Goal: Task Accomplishment & Management: Complete application form

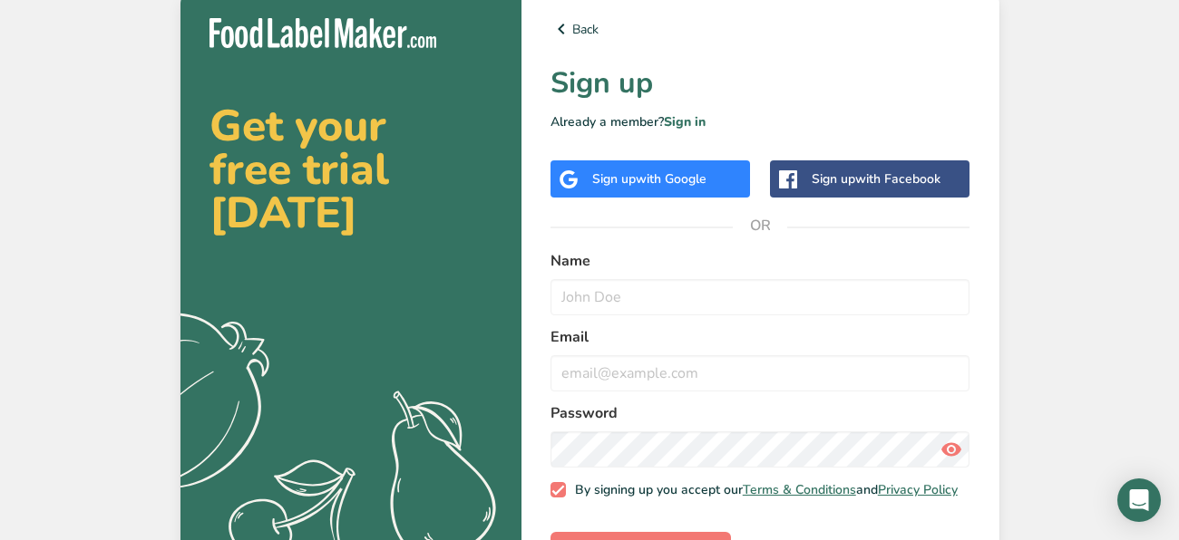
click at [679, 180] on span "with Google" at bounding box center [671, 178] width 71 height 17
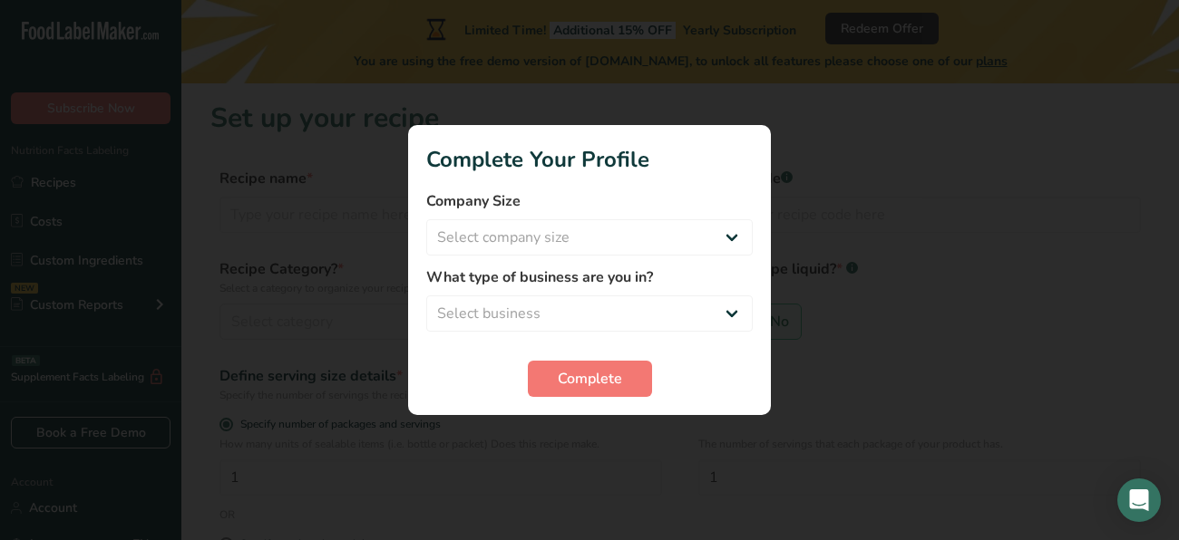
click at [665, 143] on h1 "Complete Your Profile" at bounding box center [589, 159] width 326 height 33
click at [600, 388] on span "Complete" at bounding box center [590, 379] width 64 height 22
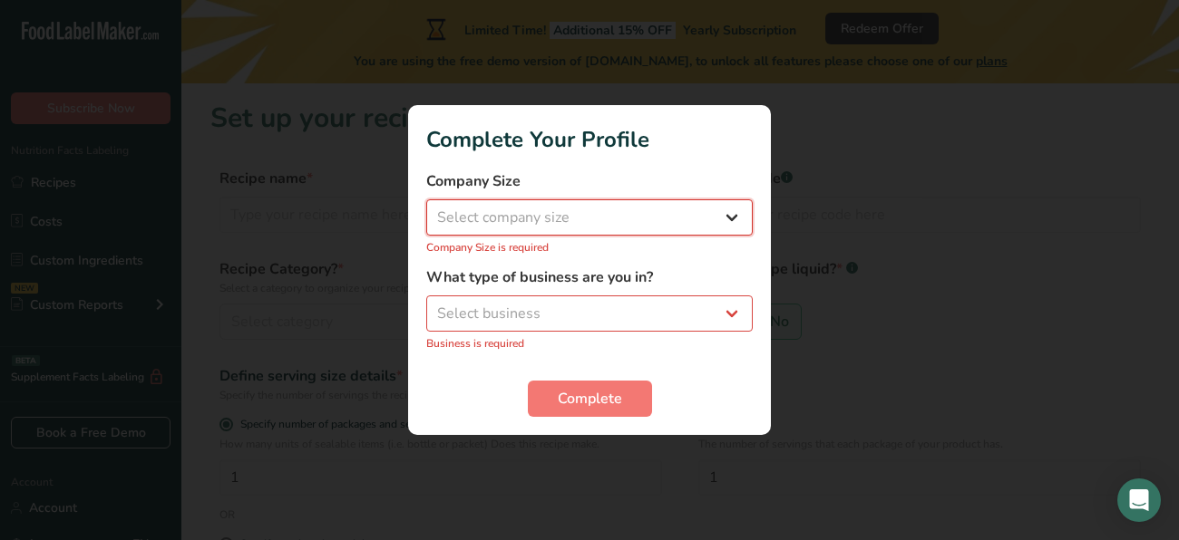
click at [607, 213] on select "Select company size Fewer than 10 Employees 10 to 50 Employees 51 to 500 Employ…" at bounding box center [589, 217] width 326 height 36
select select "1"
click at [426, 209] on select "Select company size Fewer than 10 Employees 10 to 50 Employees 51 to 500 Employ…" at bounding box center [589, 217] width 326 height 36
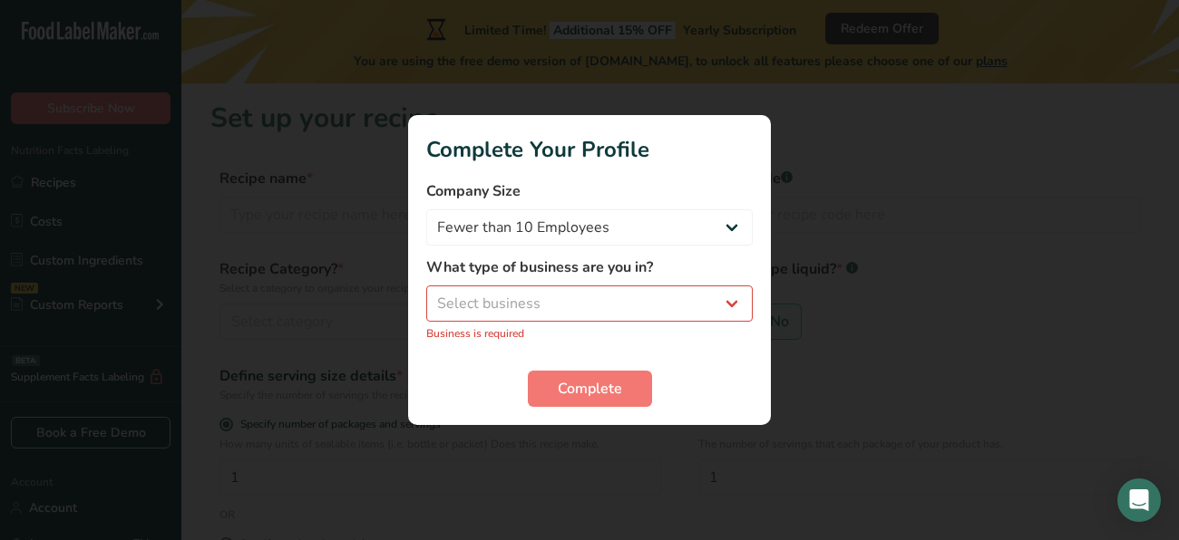
click at [529, 323] on div "What type of business are you in? Select business Packaged Food Manufacturer Re…" at bounding box center [589, 299] width 326 height 85
click at [520, 315] on select "Select business Packaged Food Manufacturer Restaurant & Cafe Bakery Meal Plans …" at bounding box center [589, 304] width 326 height 36
select select "8"
click at [426, 295] on select "Select business Packaged Food Manufacturer Restaurant & Cafe Bakery Meal Plans …" at bounding box center [589, 304] width 326 height 36
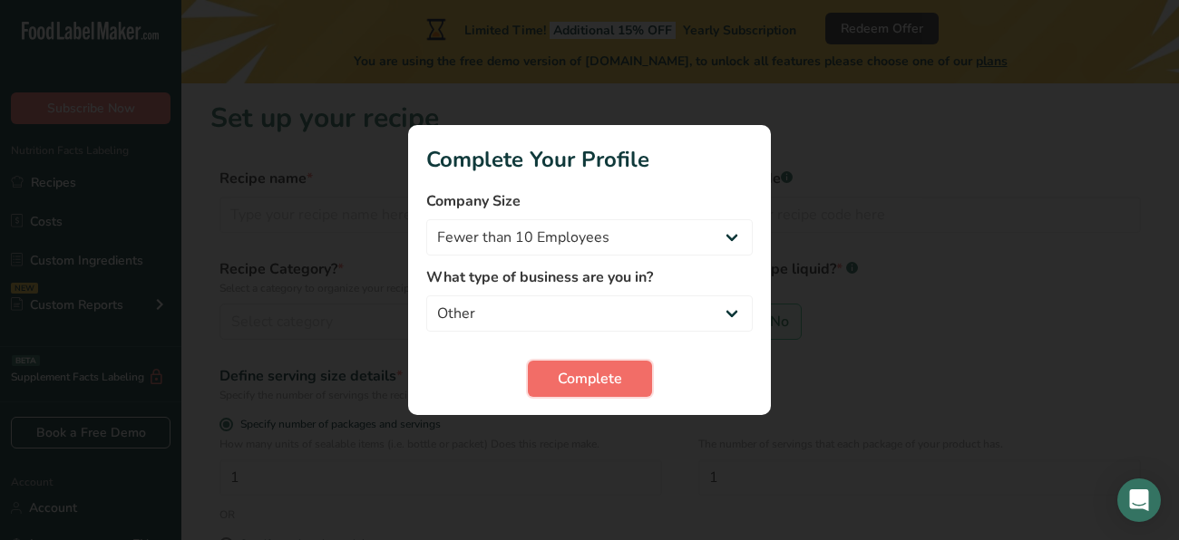
click at [597, 385] on span "Complete" at bounding box center [590, 379] width 64 height 22
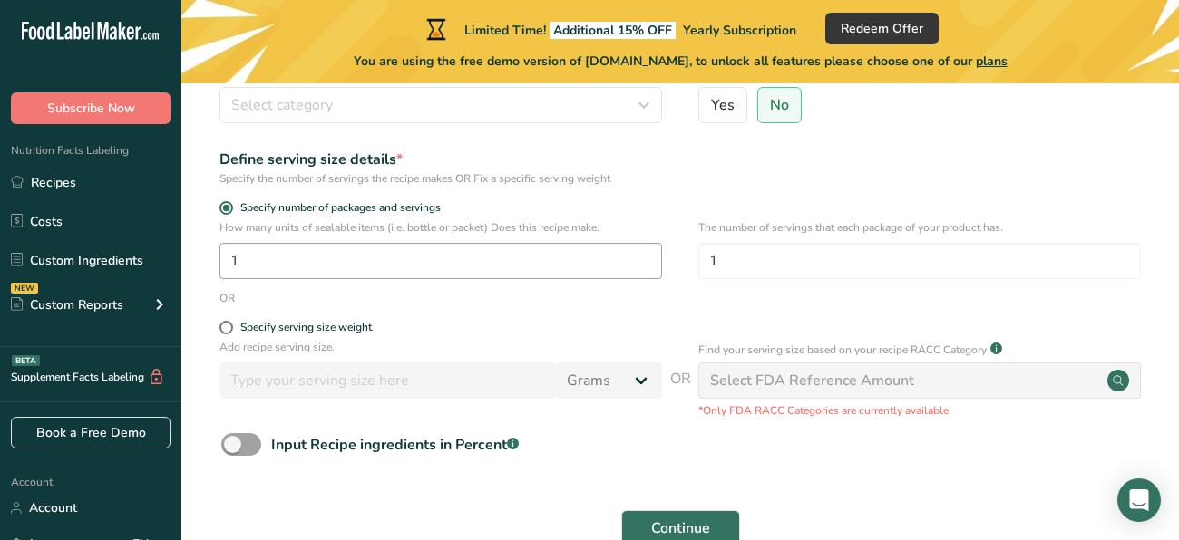
scroll to position [323, 0]
